Goal: Transaction & Acquisition: Purchase product/service

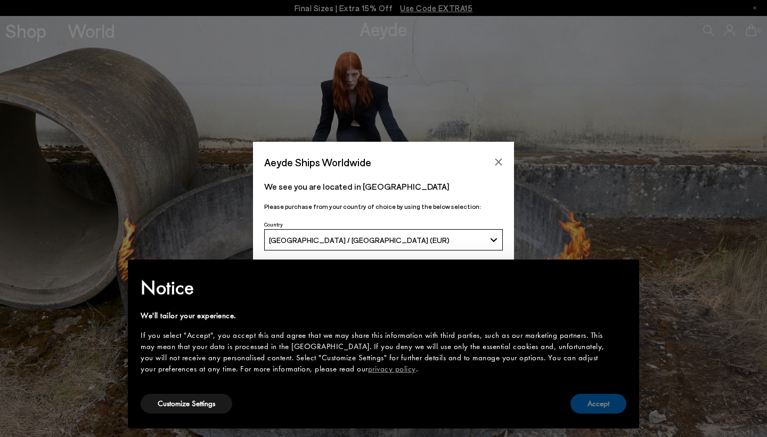
click at [594, 408] on button "Accept" at bounding box center [598, 403] width 56 height 20
click at [593, 409] on button "Accept" at bounding box center [598, 403] width 56 height 20
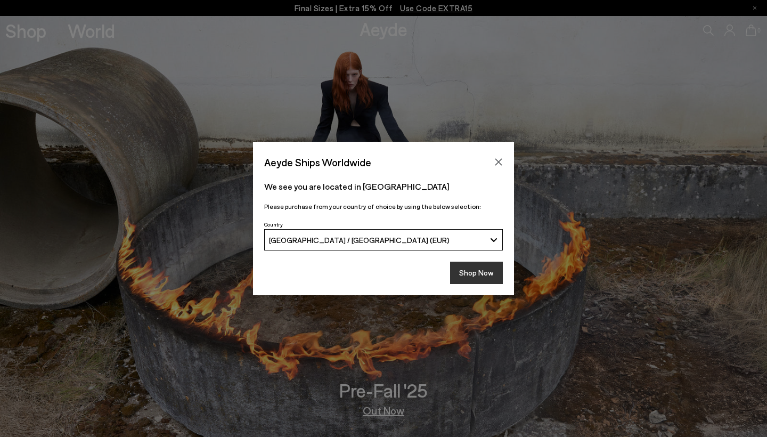
click at [477, 275] on button "Shop Now" at bounding box center [476, 272] width 53 height 22
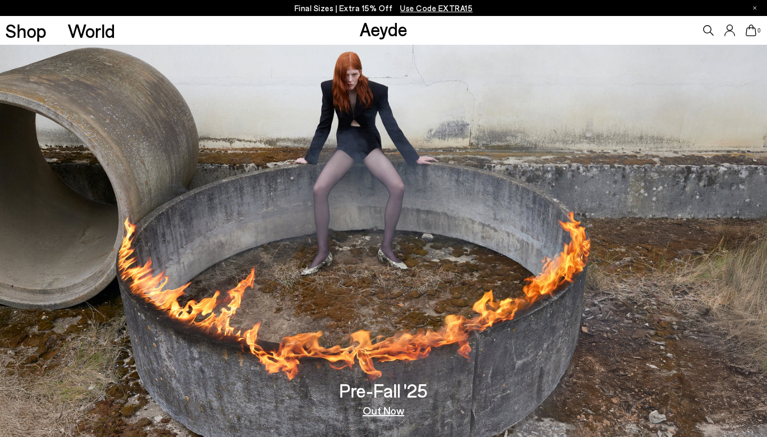
scroll to position [17, 0]
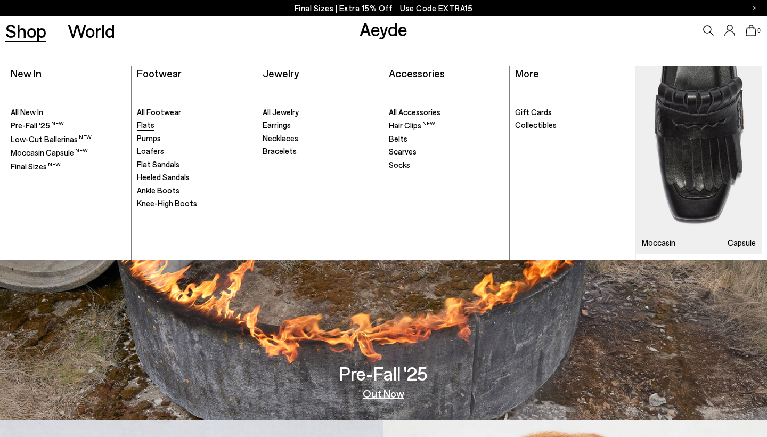
click at [148, 127] on span "Flats" at bounding box center [146, 125] width 18 height 10
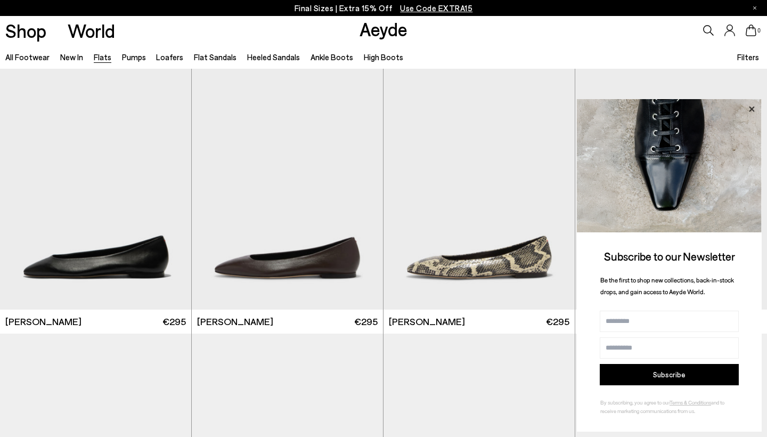
click at [752, 109] on icon at bounding box center [751, 108] width 5 height 5
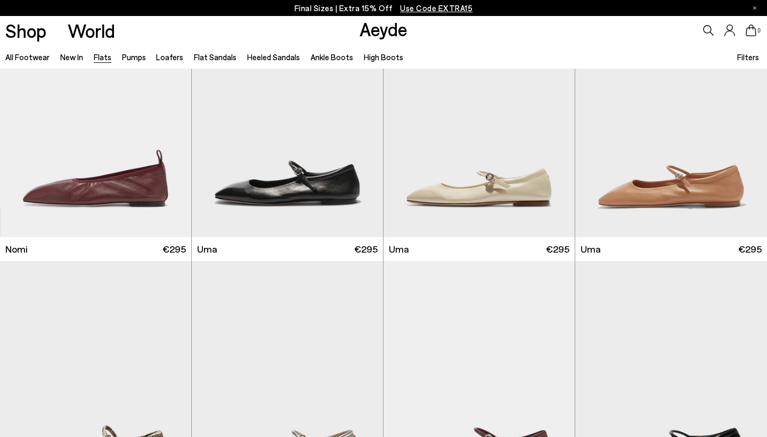
scroll to position [606, 0]
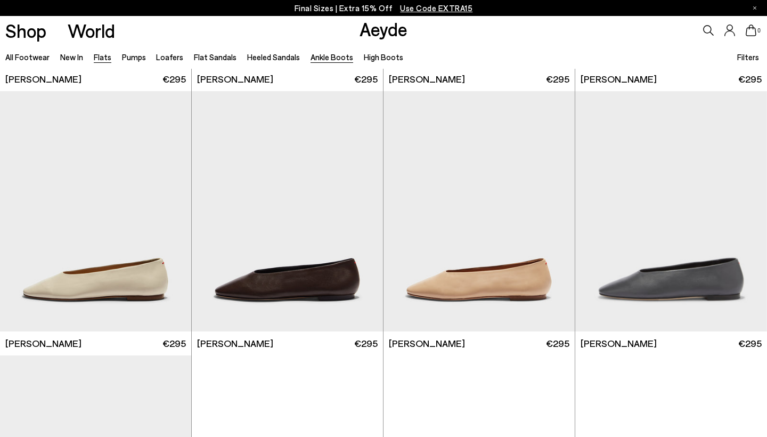
scroll to position [1641, 0]
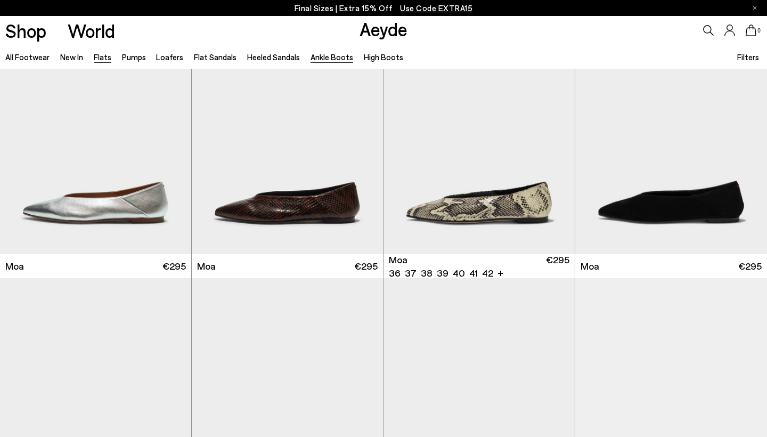
click at [325, 55] on link "Ankle Boots" at bounding box center [331, 57] width 43 height 10
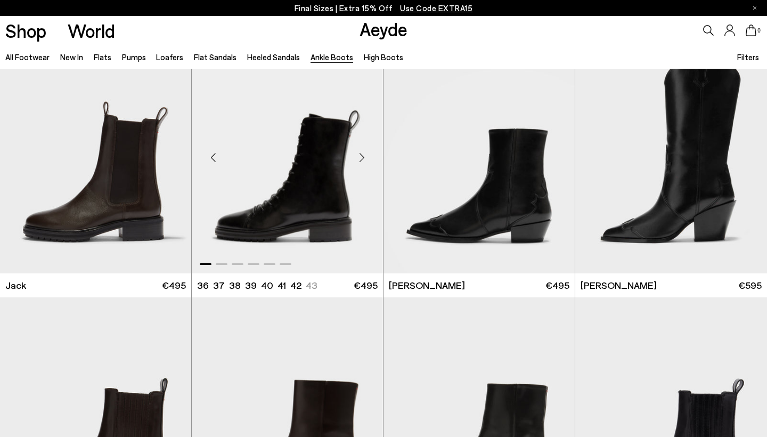
scroll to position [1860, 0]
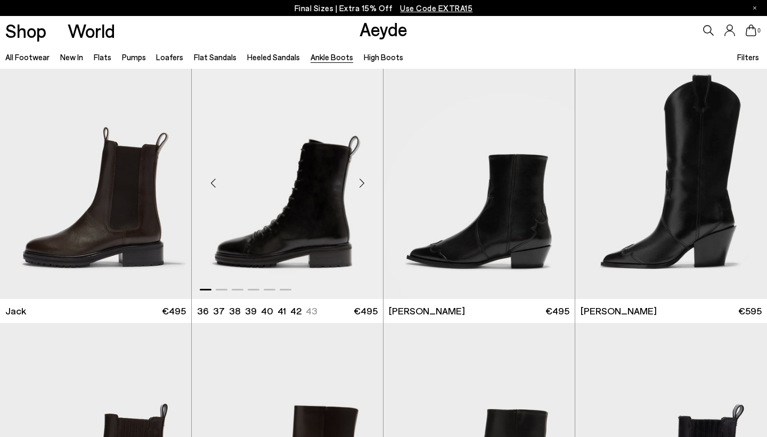
click at [359, 182] on div "Next slide" at bounding box center [362, 183] width 32 height 32
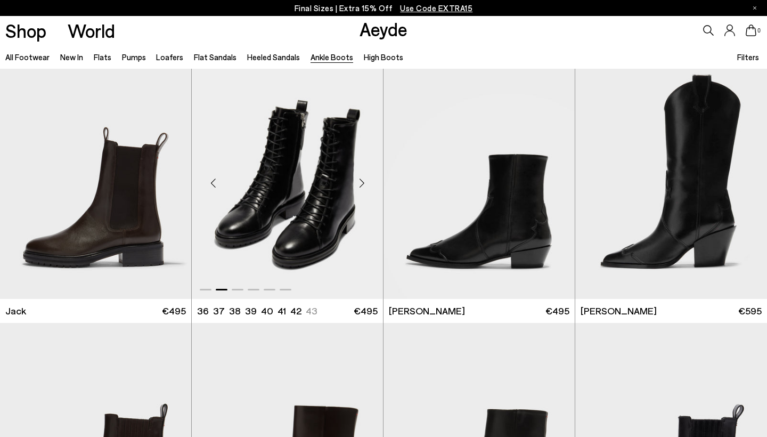
click at [359, 182] on div "Next slide" at bounding box center [362, 183] width 32 height 32
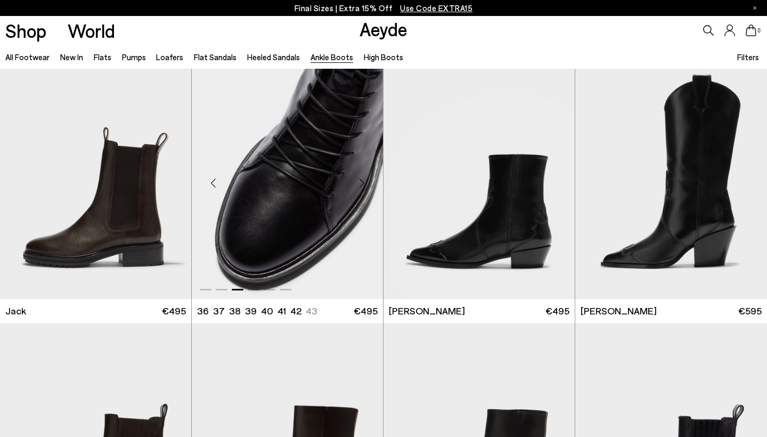
click at [359, 182] on div "Next slide" at bounding box center [362, 183] width 32 height 32
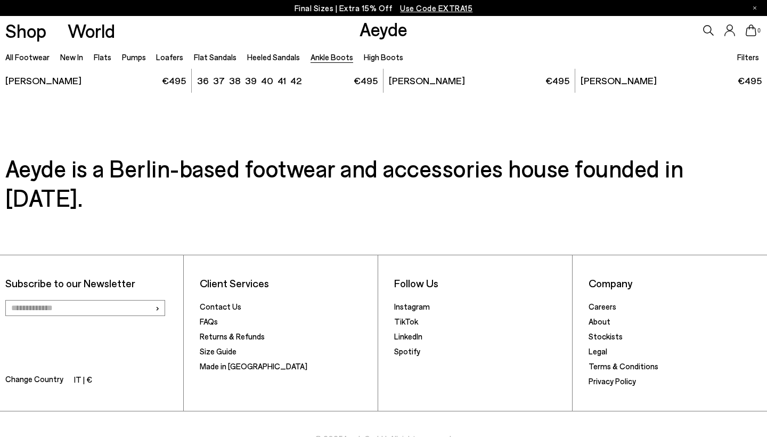
scroll to position [2354, 0]
